Goal: Transaction & Acquisition: Purchase product/service

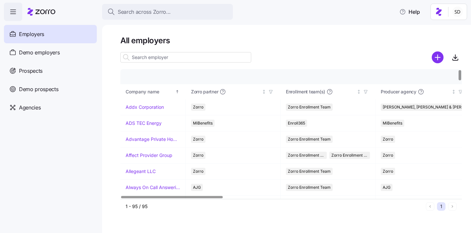
click at [146, 58] on input at bounding box center [185, 57] width 131 height 10
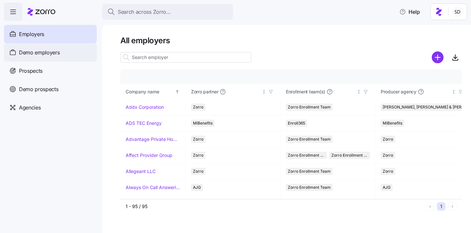
click at [18, 52] on div "Demo employers" at bounding box center [50, 52] width 93 height 18
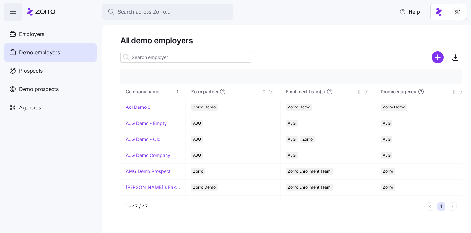
click at [145, 58] on input at bounding box center [185, 57] width 131 height 10
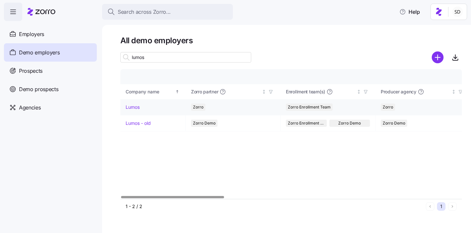
type input "lumos"
click at [129, 107] on link "Lumos" at bounding box center [133, 107] width 14 height 7
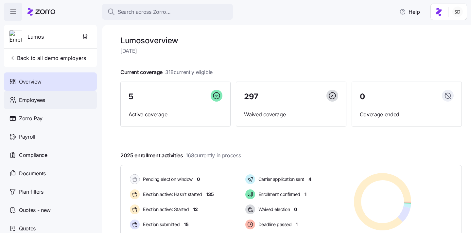
click at [29, 99] on span "Employees" at bounding box center [32, 100] width 26 height 8
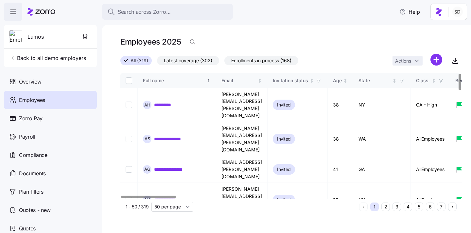
click at [432, 208] on button "6" at bounding box center [430, 206] width 9 height 9
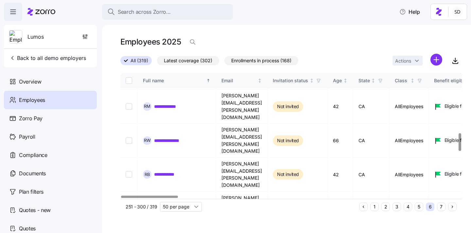
scroll to position [422, 0]
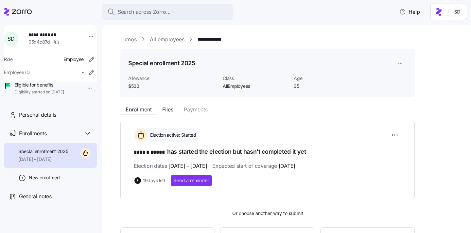
scroll to position [136, 0]
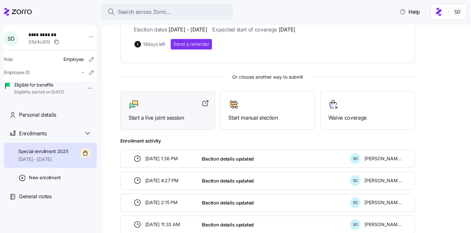
click at [166, 116] on span "Start a live joint session" at bounding box center [168, 118] width 78 height 8
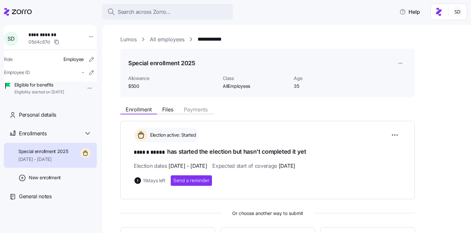
click at [123, 40] on link "Lumos" at bounding box center [128, 39] width 16 height 8
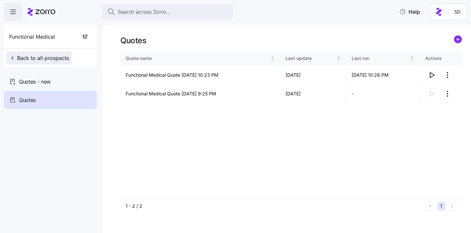
click at [31, 57] on span "Back to all prospects" at bounding box center [39, 58] width 60 height 8
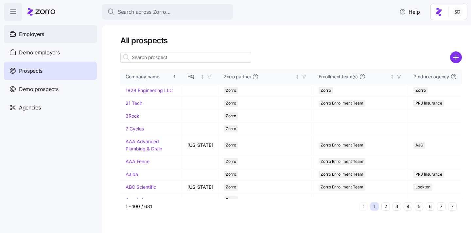
click at [33, 33] on span "Employers" at bounding box center [31, 34] width 25 height 8
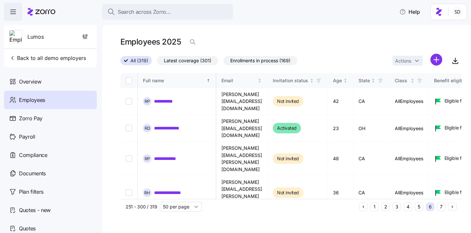
scroll to position [0, 1636]
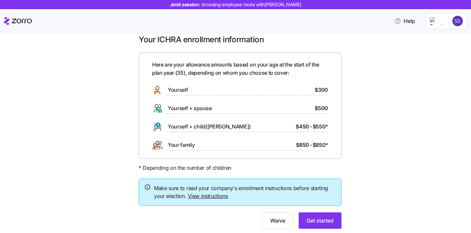
scroll to position [12, 0]
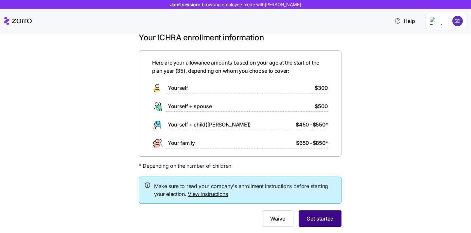
click at [324, 218] on span "Get started" at bounding box center [320, 218] width 27 height 8
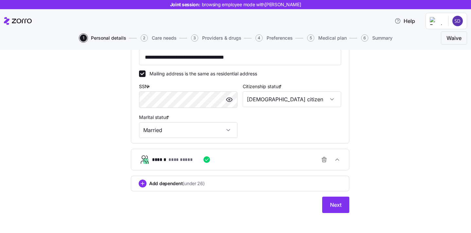
scroll to position [204, 0]
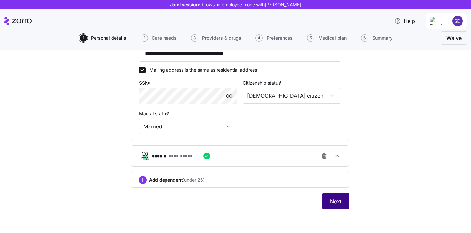
click at [333, 203] on span "Next" at bounding box center [335, 201] width 11 height 8
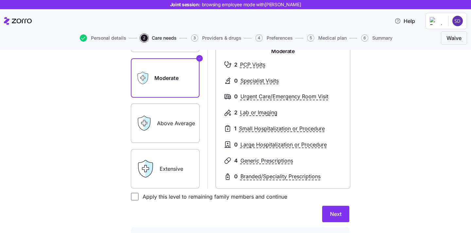
scroll to position [142, 0]
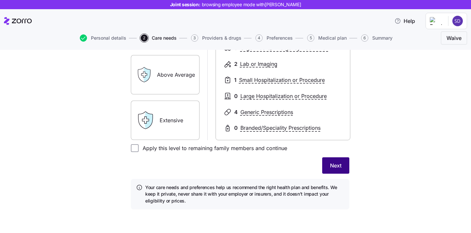
click at [339, 167] on span "Next" at bounding box center [335, 165] width 11 height 8
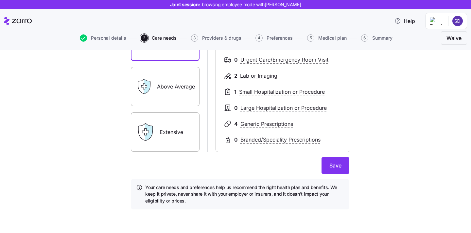
click at [339, 167] on span "Save" at bounding box center [336, 165] width 12 height 8
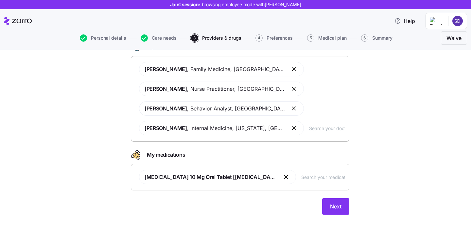
scroll to position [53, 0]
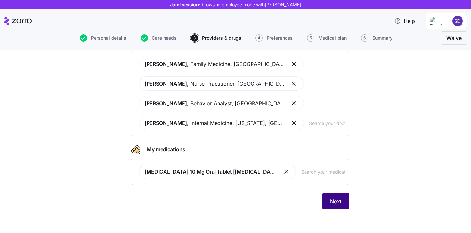
click at [338, 203] on span "Next" at bounding box center [335, 201] width 11 height 8
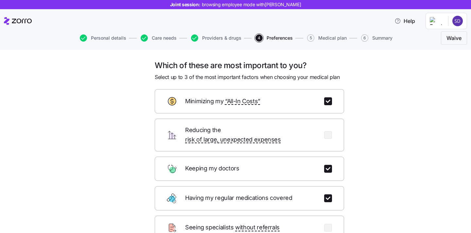
click at [373, 157] on div "Which of these are most important to you? Select up to 3 of the most important …" at bounding box center [240, 186] width 444 height 253
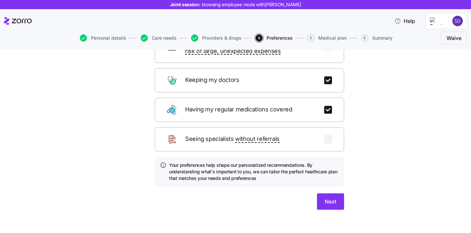
click at [349, 198] on div "Which of these are most important to you? Select up to 3 of the most important …" at bounding box center [240, 98] width 229 height 253
click at [332, 197] on button "Next" at bounding box center [330, 201] width 27 height 16
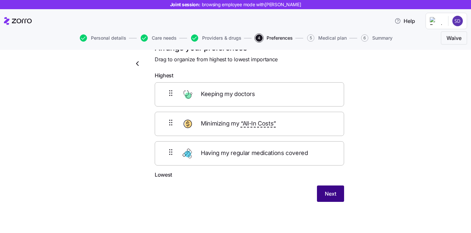
click at [325, 195] on span "Next" at bounding box center [330, 193] width 11 height 8
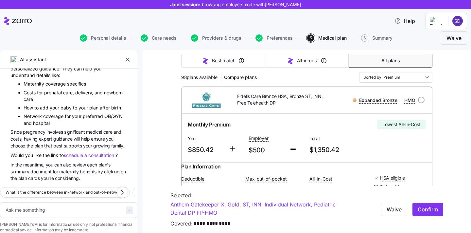
scroll to position [92, 0]
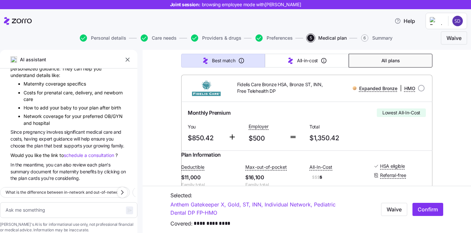
click at [221, 59] on span "Best match" at bounding box center [223, 60] width 23 height 7
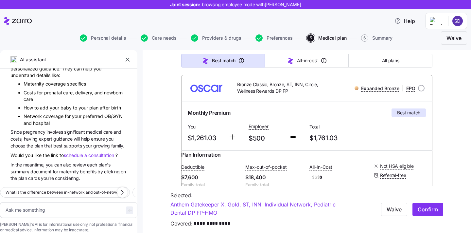
type textarea "x"
type input "Sorted by: Best match"
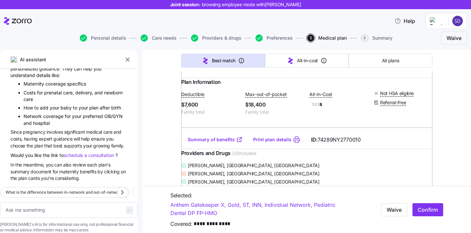
scroll to position [256, 0]
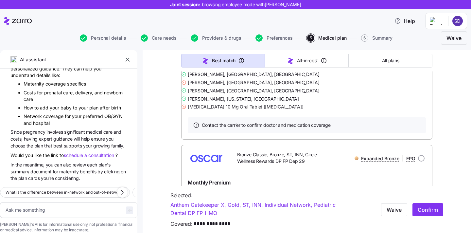
click at [300, 204] on link "Anthem Gatekeeper X, Gold, ST, INN, Individual Network, Pediatric Dental DP FP …" at bounding box center [260, 209] width 180 height 16
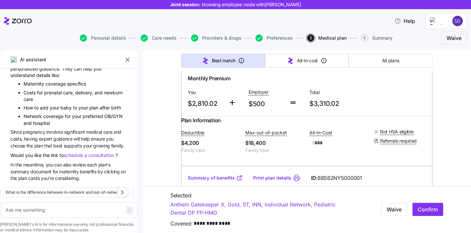
type textarea "x"
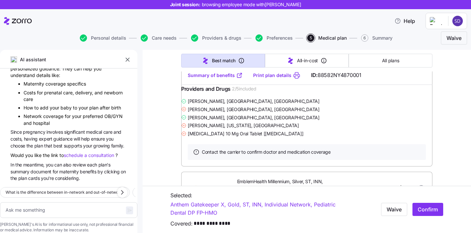
scroll to position [15035, 0]
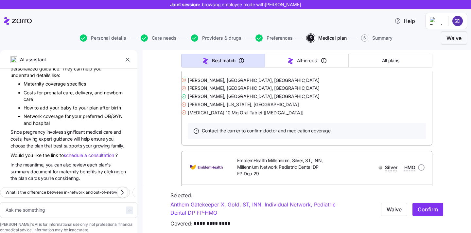
scroll to position [14818, 0]
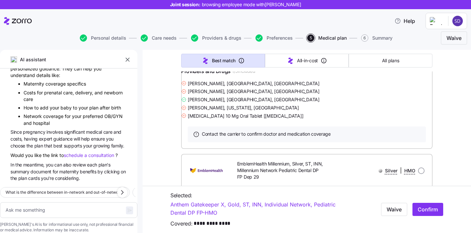
radio input "true"
type textarea "x"
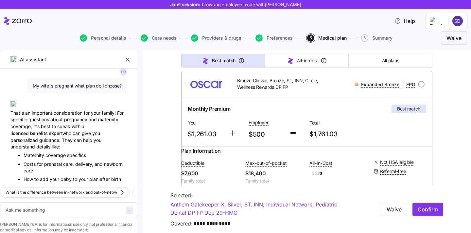
scroll to position [94, 0]
